Goal: Use online tool/utility: Use online tool/utility

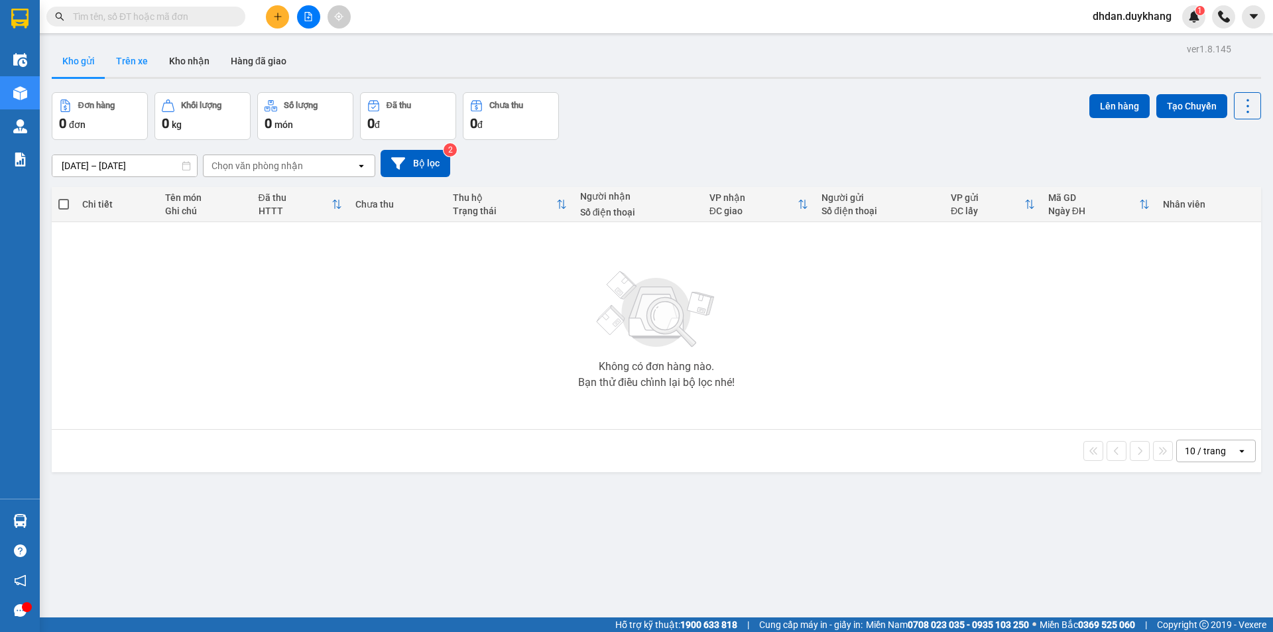
click at [130, 58] on button "Trên xe" at bounding box center [131, 61] width 53 height 32
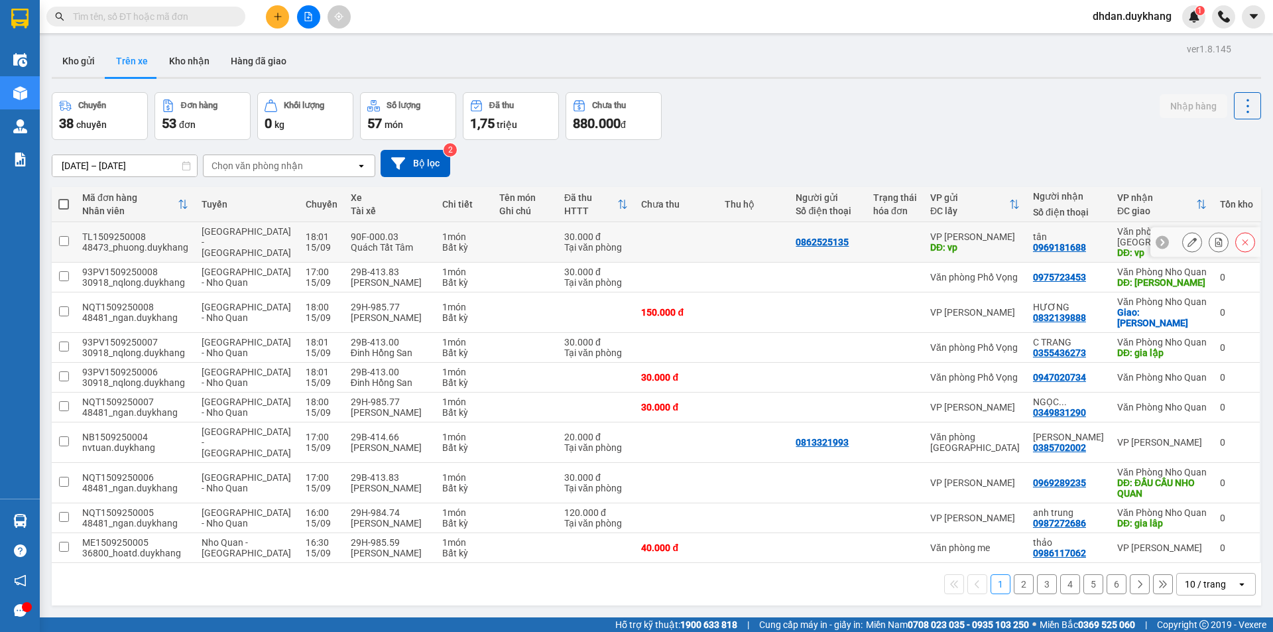
click at [351, 236] on div "90F-000.03" at bounding box center [390, 236] width 79 height 11
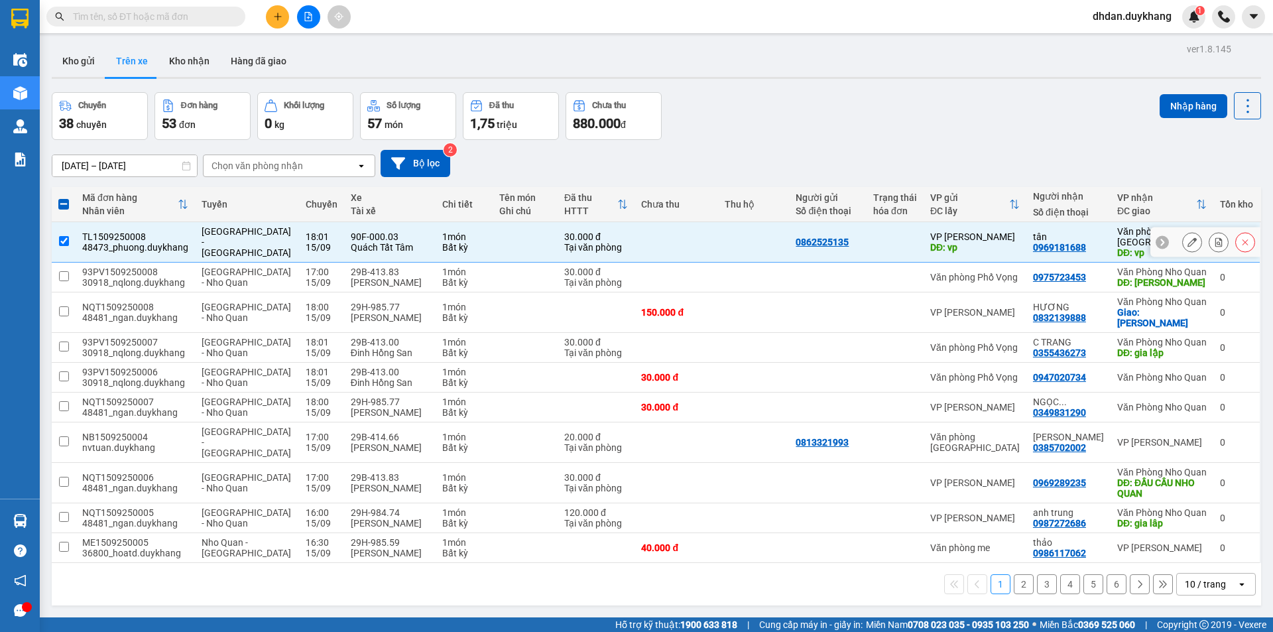
click at [520, 233] on td at bounding box center [524, 242] width 65 height 40
checkbox input "false"
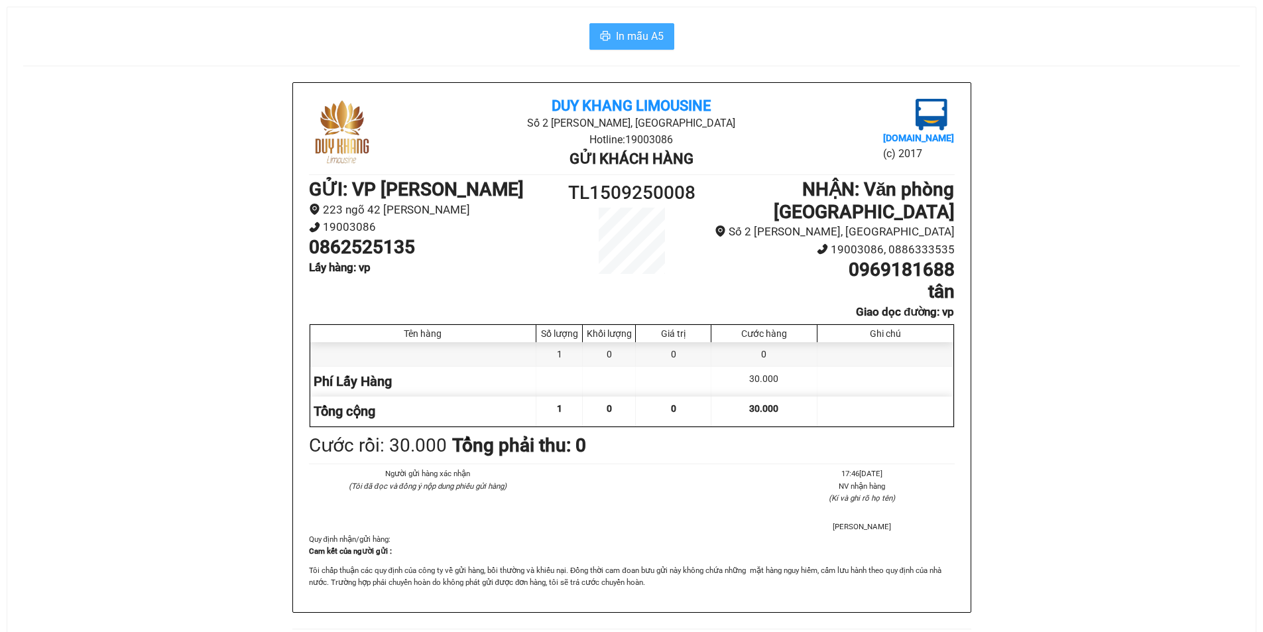
click at [646, 37] on span "In mẫu A5" at bounding box center [640, 36] width 48 height 17
